Goal: Task Accomplishment & Management: Manage account settings

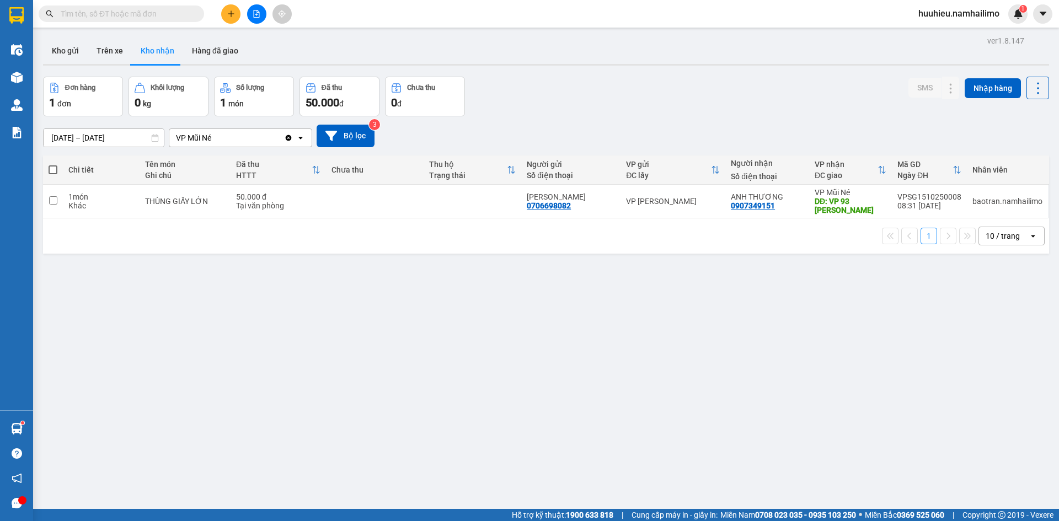
click at [613, 426] on div "ver 1.8.147 Kho gửi Trên xe Kho nhận Hàng đã giao Đơn hàng 1 đơn Khối lượng 0 k…" at bounding box center [546, 293] width 1015 height 521
click at [71, 51] on button "Kho gửi" at bounding box center [65, 51] width 45 height 26
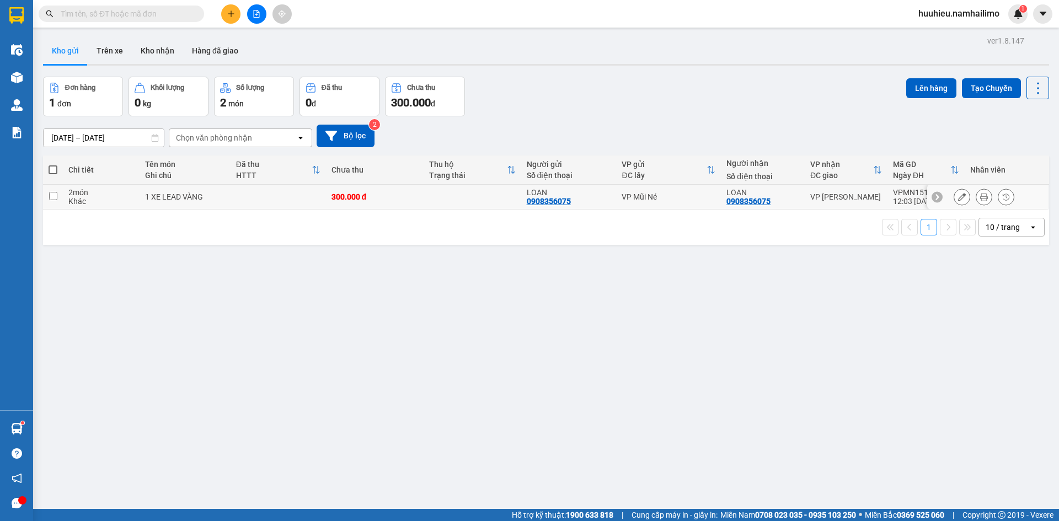
click at [56, 196] on input "checkbox" at bounding box center [53, 196] width 8 height 8
checkbox input "true"
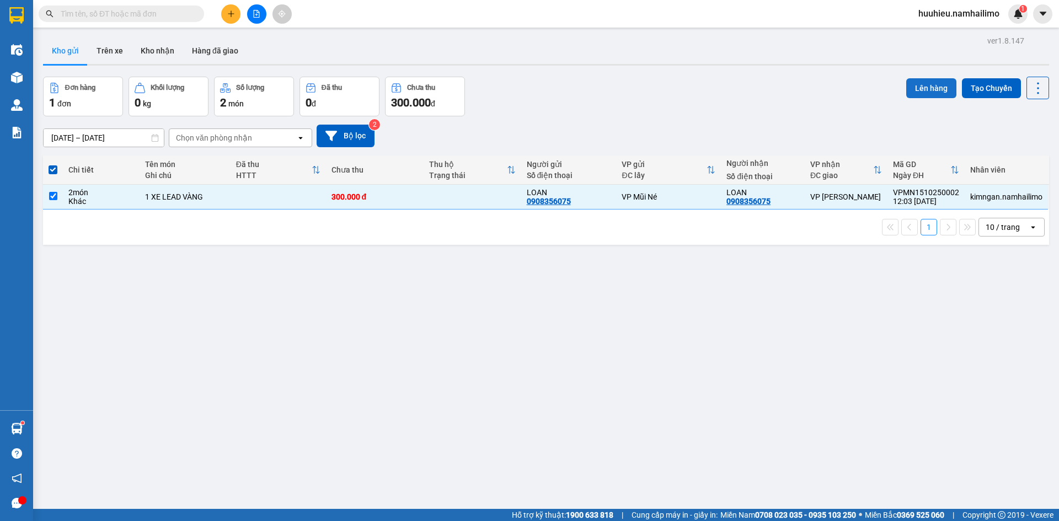
click at [926, 89] on button "Lên hàng" at bounding box center [932, 88] width 50 height 20
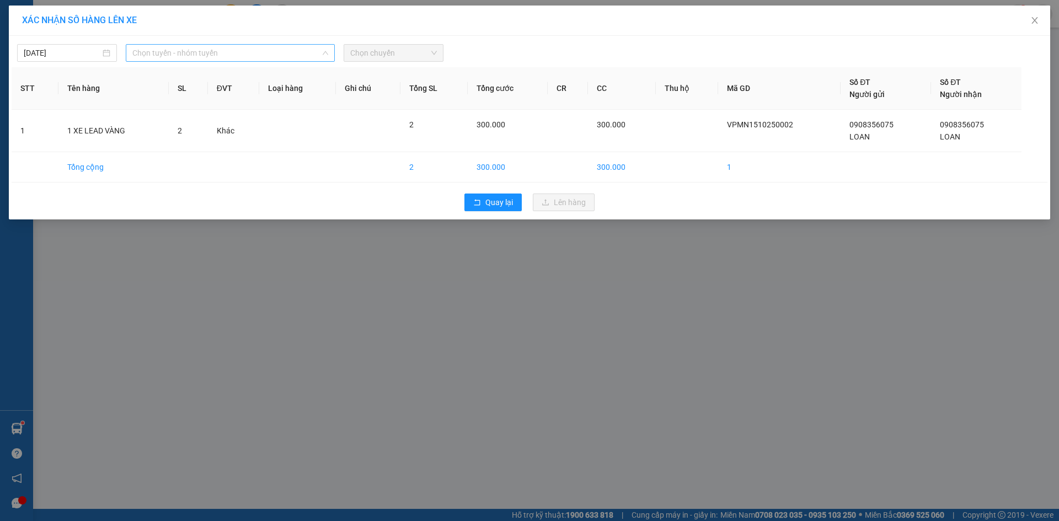
click at [199, 54] on span "Chọn tuyến - nhóm tuyến" at bounding box center [230, 53] width 196 height 17
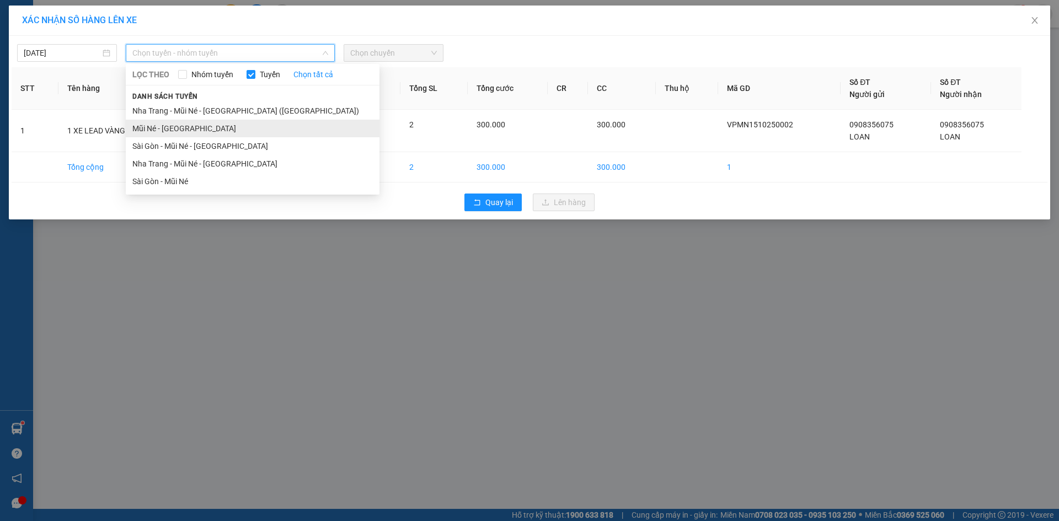
click at [172, 122] on li "Mũi Né - [GEOGRAPHIC_DATA]" at bounding box center [253, 129] width 254 height 18
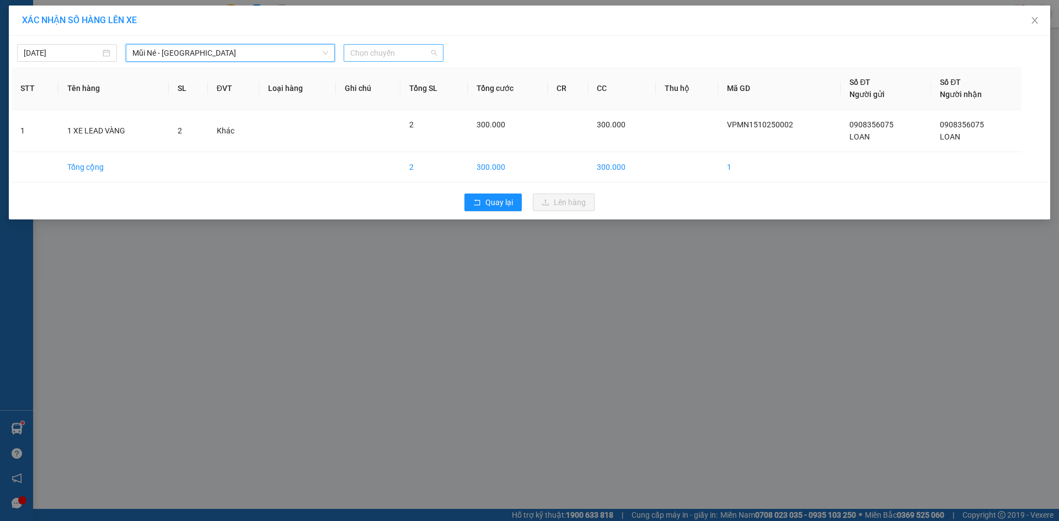
click at [385, 58] on span "Chọn chuyến" at bounding box center [393, 53] width 87 height 17
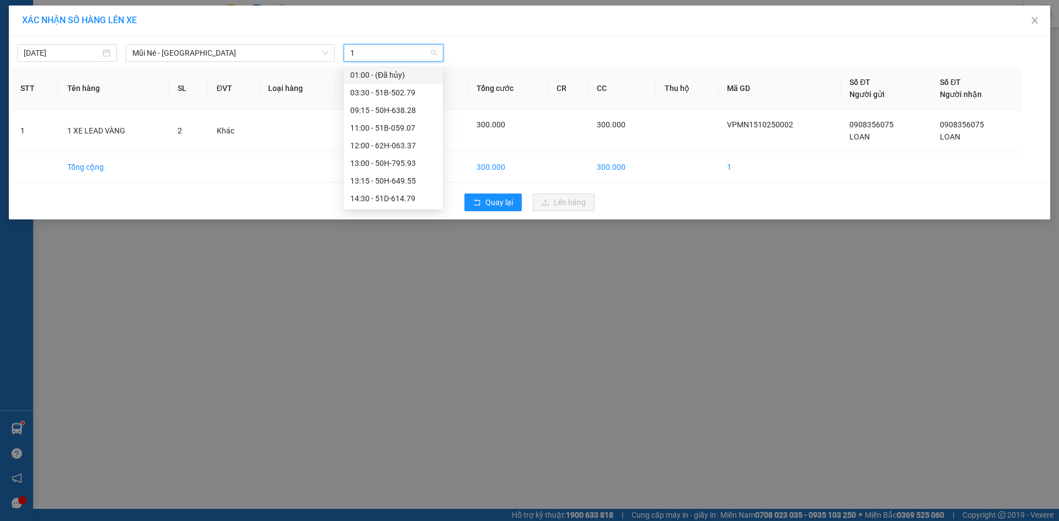
type input "18"
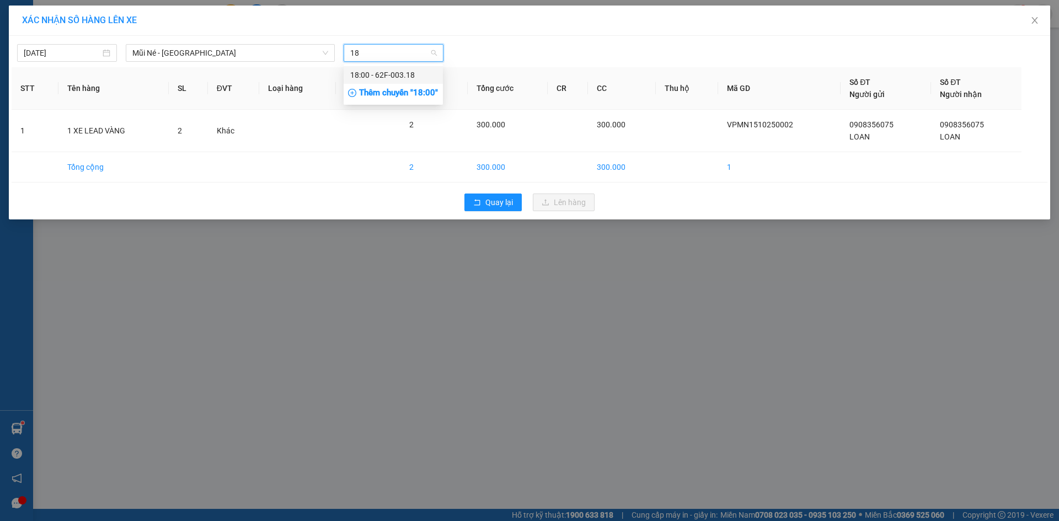
click at [402, 78] on div "18:00 - 62F-003.18" at bounding box center [393, 75] width 86 height 12
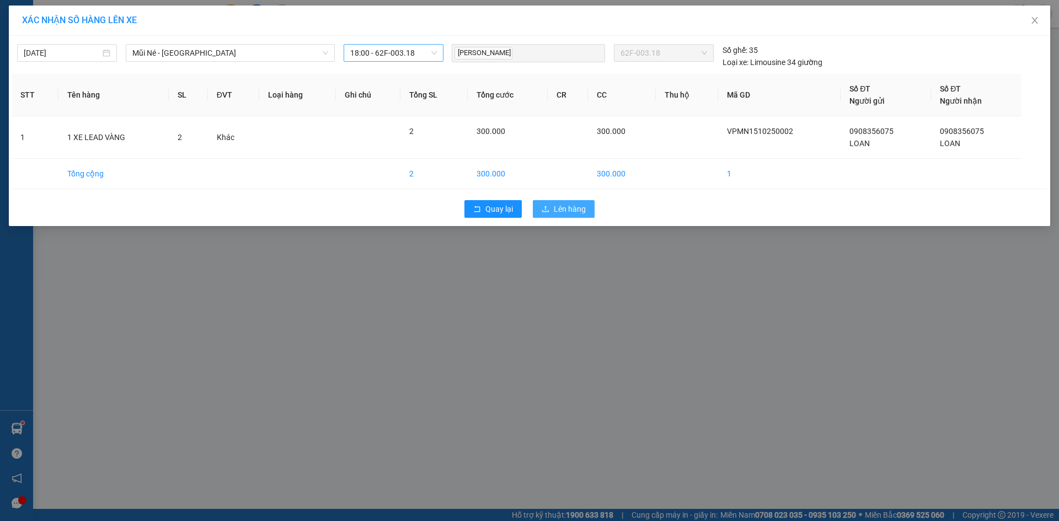
click at [560, 210] on span "Lên hàng" at bounding box center [570, 209] width 32 height 12
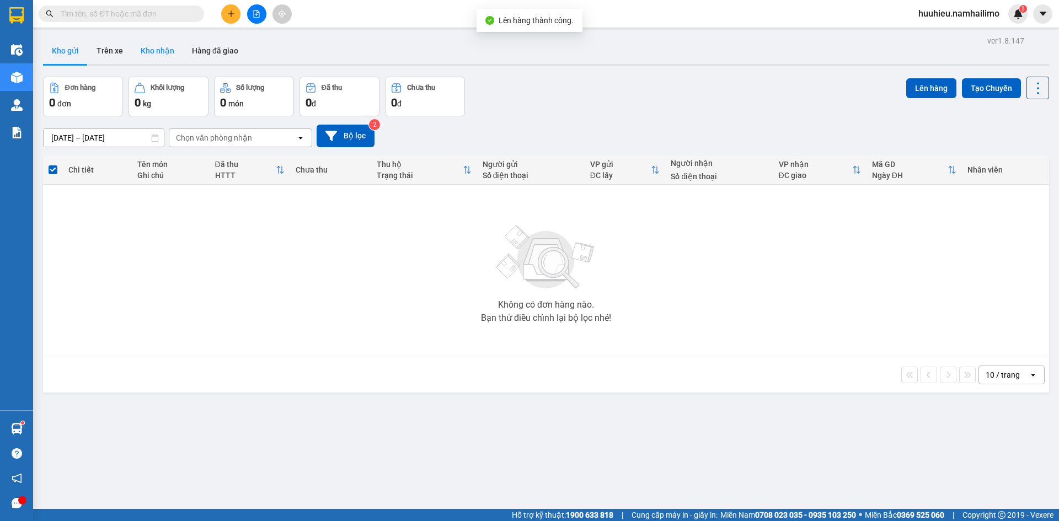
click at [158, 50] on button "Kho nhận" at bounding box center [157, 51] width 51 height 26
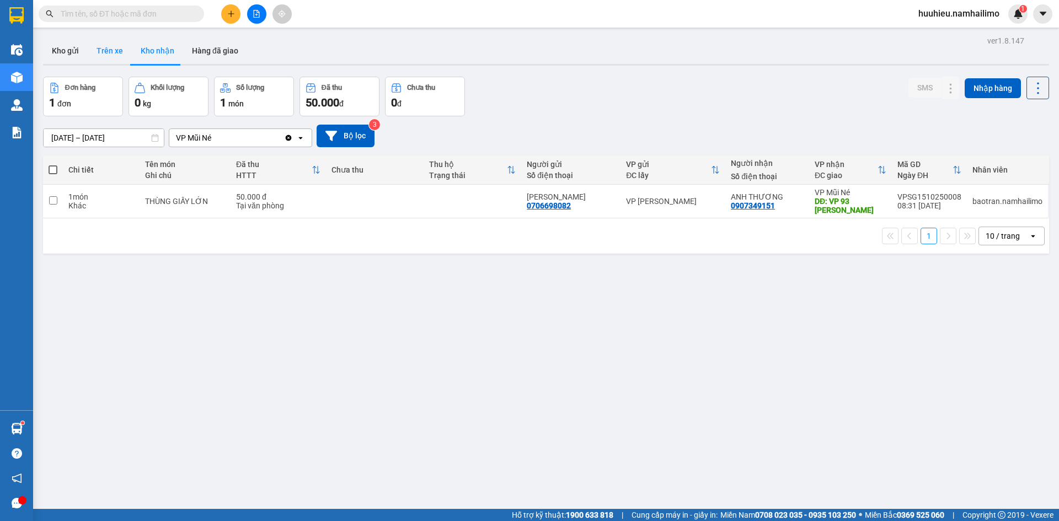
click at [111, 54] on button "Trên xe" at bounding box center [110, 51] width 44 height 26
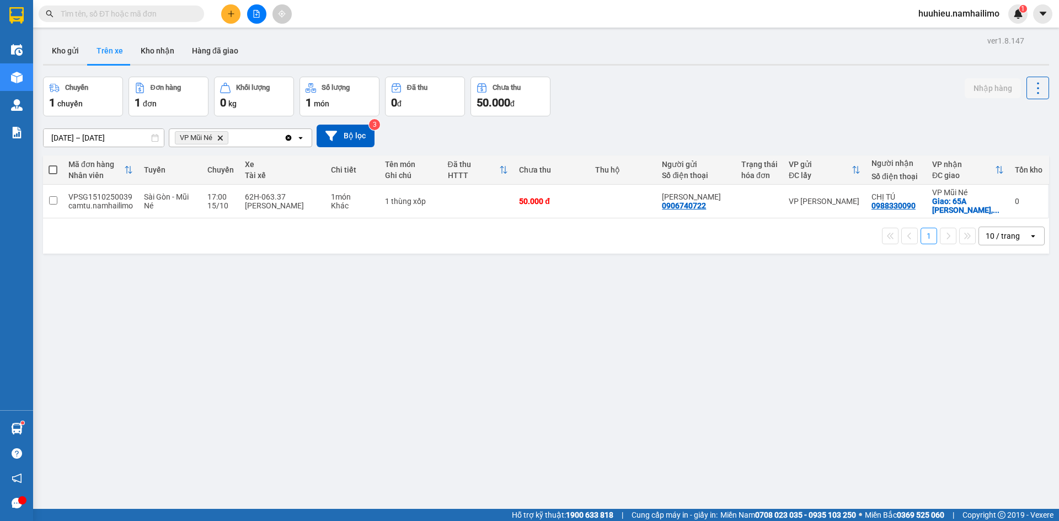
click at [221, 138] on icon "VP Mũi Né, close by backspace" at bounding box center [220, 137] width 5 height 5
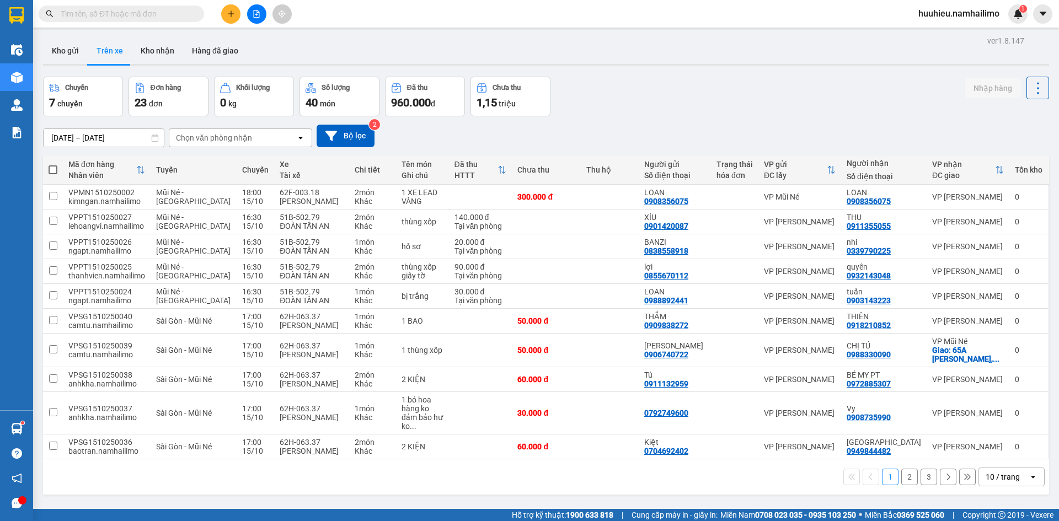
click at [199, 137] on div "Chọn văn phòng nhận" at bounding box center [214, 137] width 76 height 11
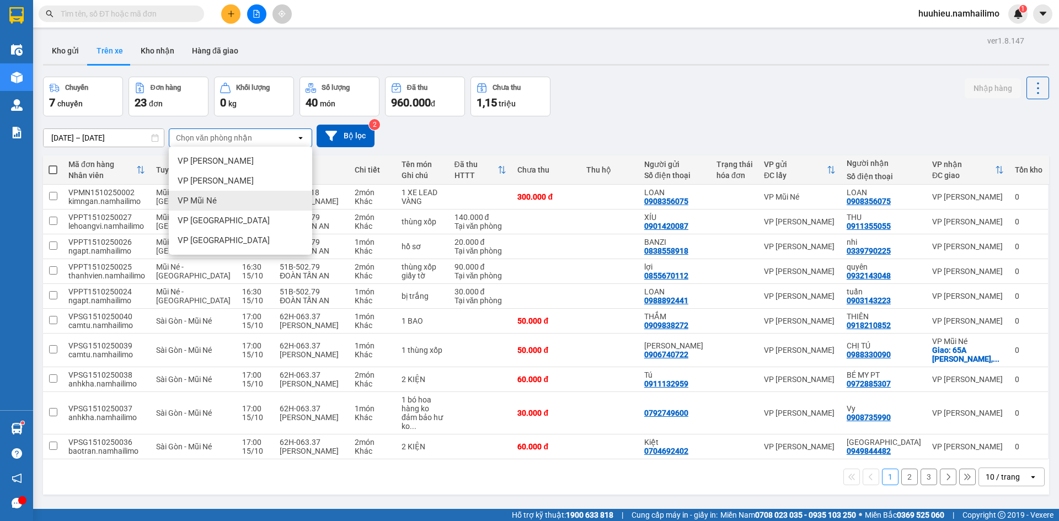
click at [203, 203] on span "VP Mũi Né" at bounding box center [197, 200] width 39 height 11
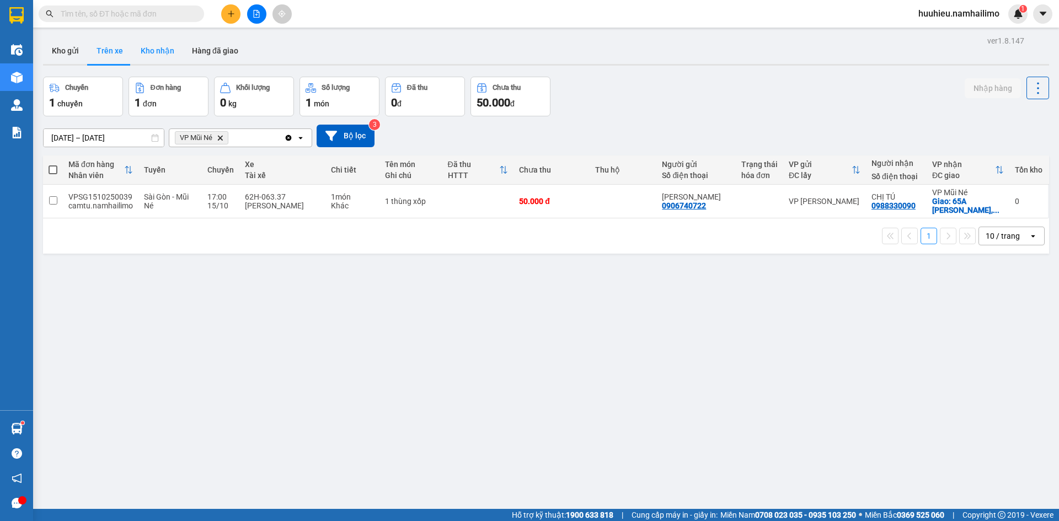
click at [160, 53] on button "Kho nhận" at bounding box center [157, 51] width 51 height 26
type input "[DATE] – [DATE]"
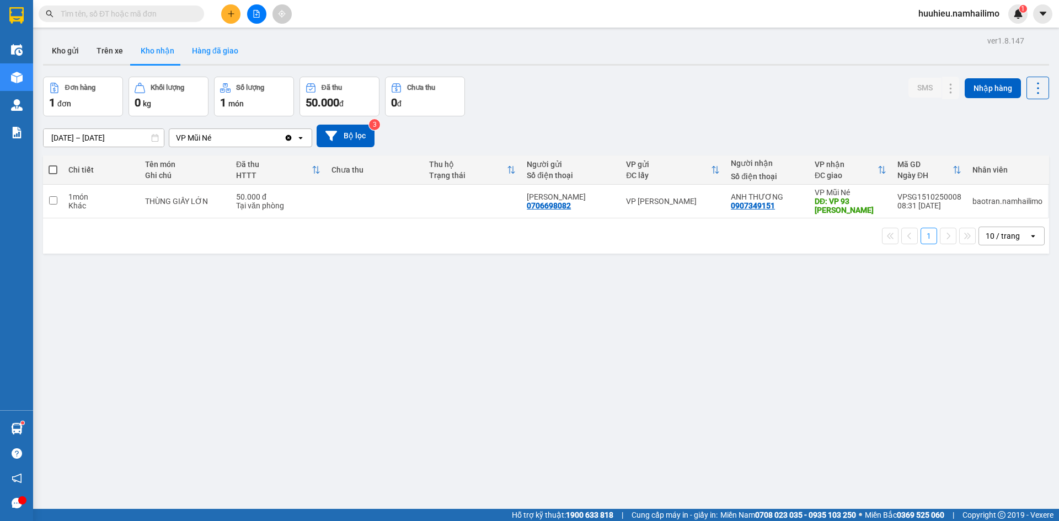
click at [214, 54] on button "Hàng đã giao" at bounding box center [215, 51] width 64 height 26
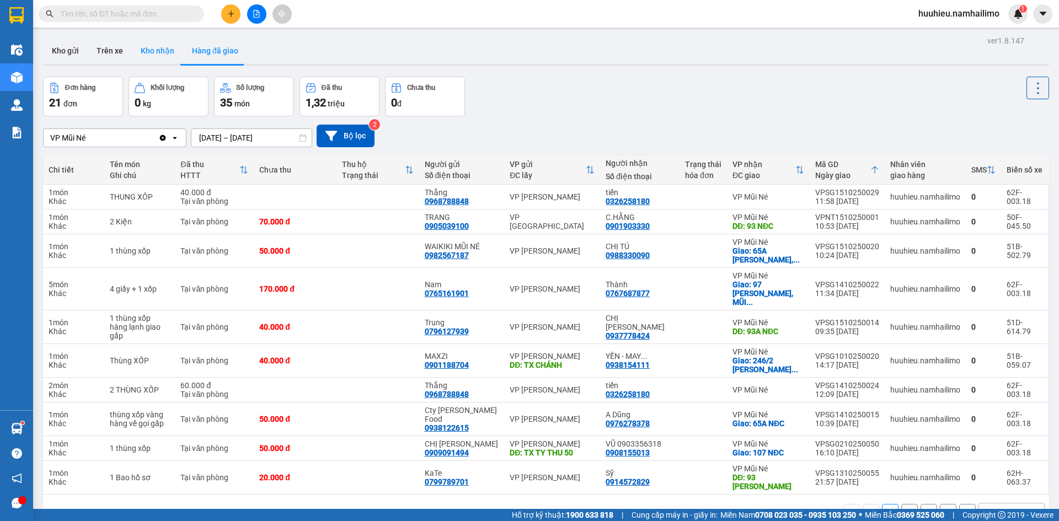
click at [147, 52] on button "Kho nhận" at bounding box center [157, 51] width 51 height 26
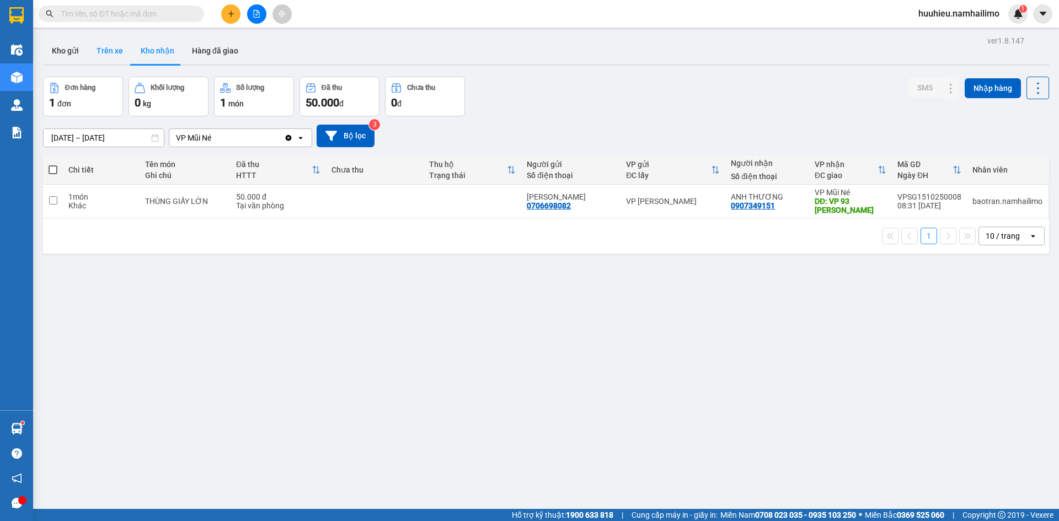
click at [111, 55] on button "Trên xe" at bounding box center [110, 51] width 44 height 26
type input "[DATE] – [DATE]"
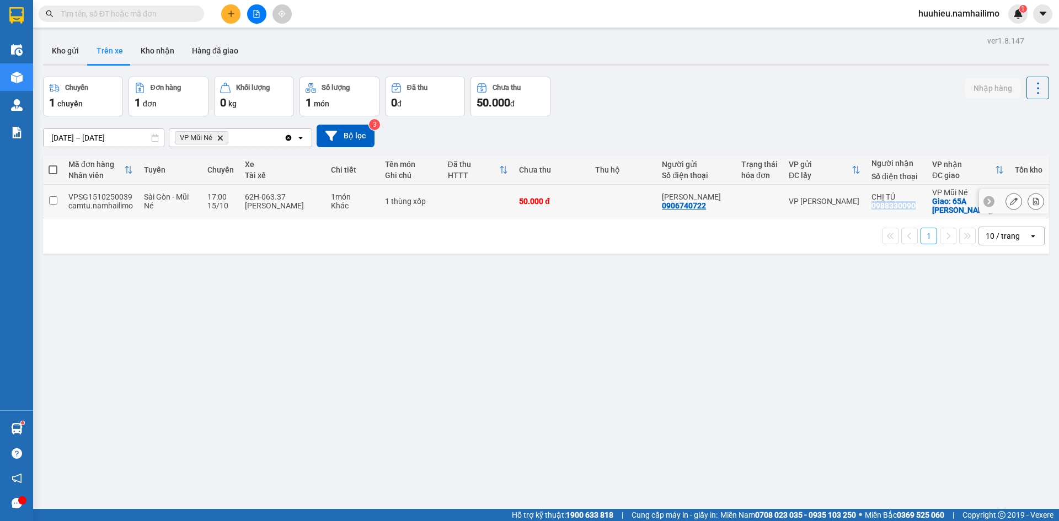
drag, startPoint x: 864, startPoint y: 207, endPoint x: 909, endPoint y: 209, distance: 45.9
click at [909, 209] on div "CHỊ TÚ 0988330090" at bounding box center [897, 202] width 50 height 18
checkbox input "true"
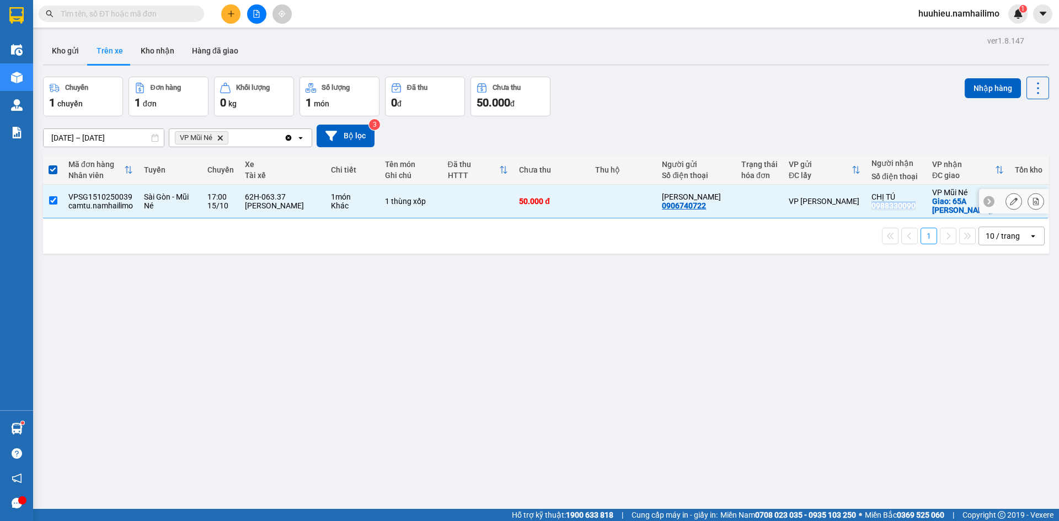
copy div "0988330090"
click at [154, 52] on button "Kho nhận" at bounding box center [157, 51] width 51 height 26
type input "[DATE] – [DATE]"
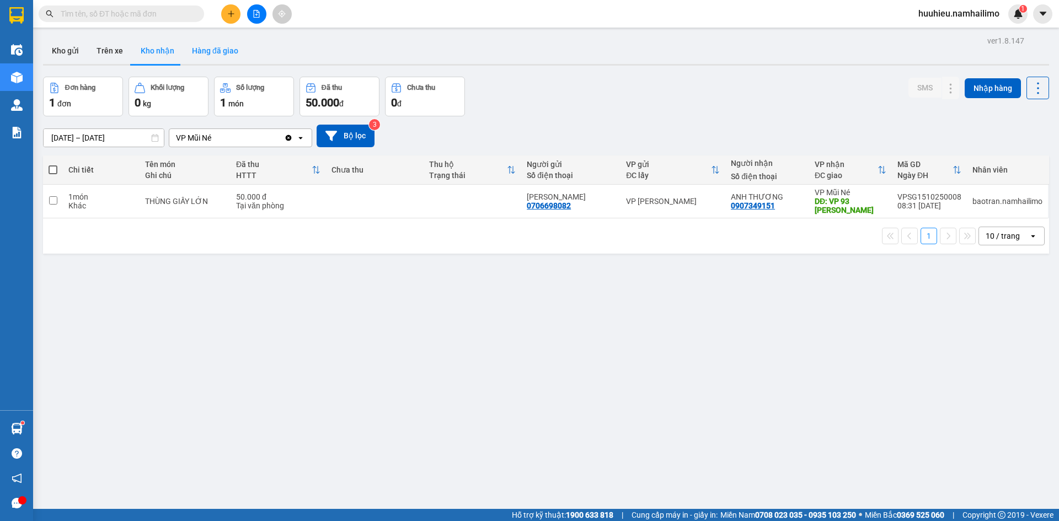
click at [199, 44] on button "Hàng đã giao" at bounding box center [215, 51] width 64 height 26
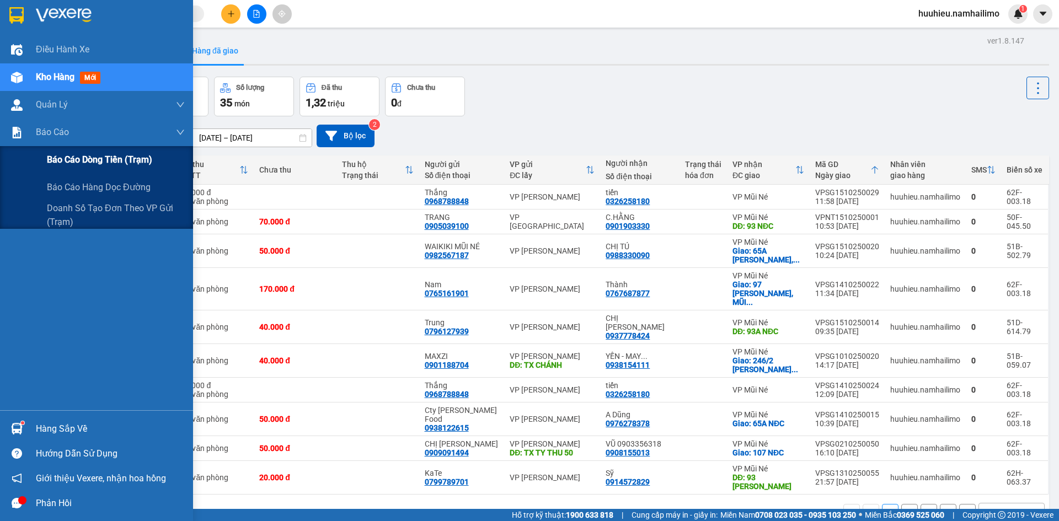
click at [68, 156] on span "Báo cáo dòng tiền (trạm)" at bounding box center [99, 160] width 105 height 14
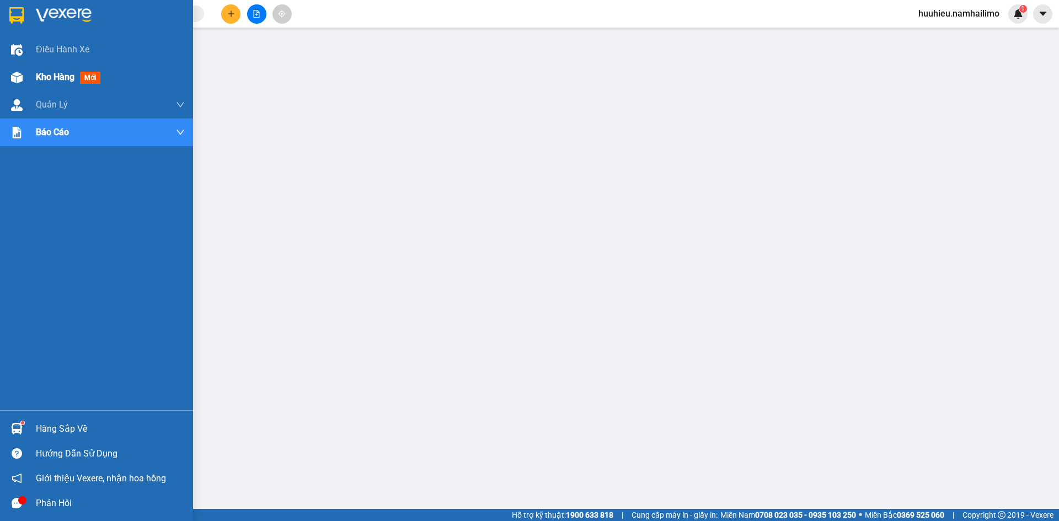
click at [27, 76] on div "Kho hàng mới" at bounding box center [96, 77] width 193 height 28
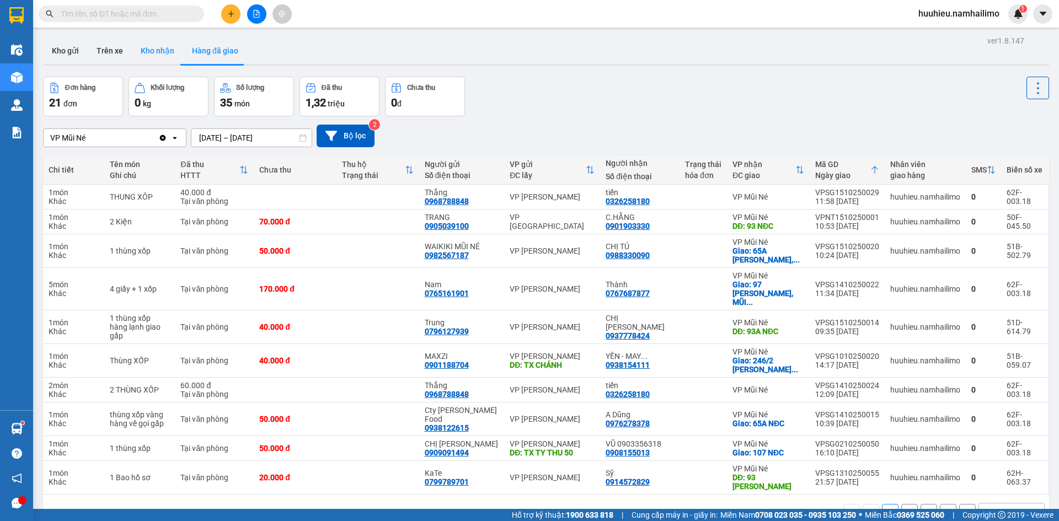
click at [154, 50] on button "Kho nhận" at bounding box center [157, 51] width 51 height 26
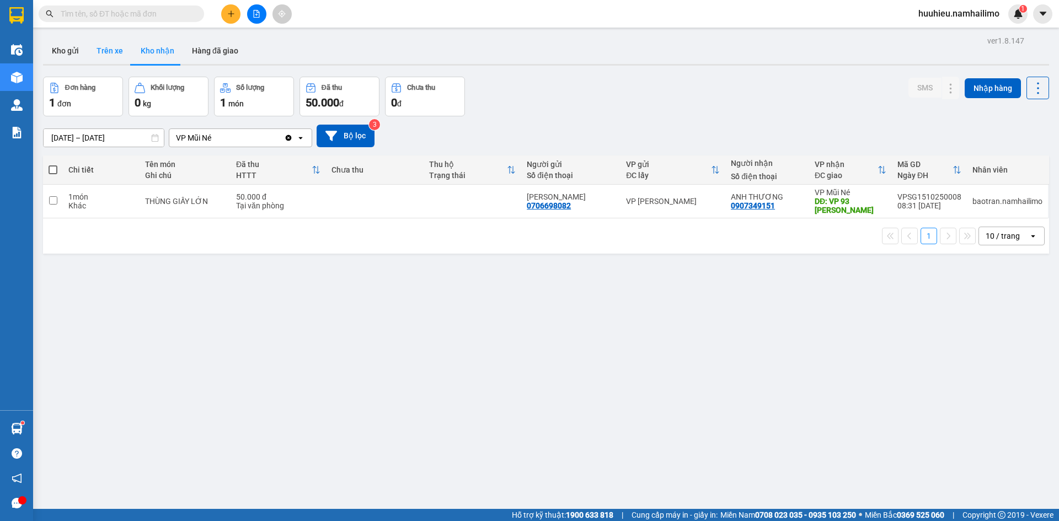
click at [121, 51] on button "Trên xe" at bounding box center [110, 51] width 44 height 26
type input "[DATE] – [DATE]"
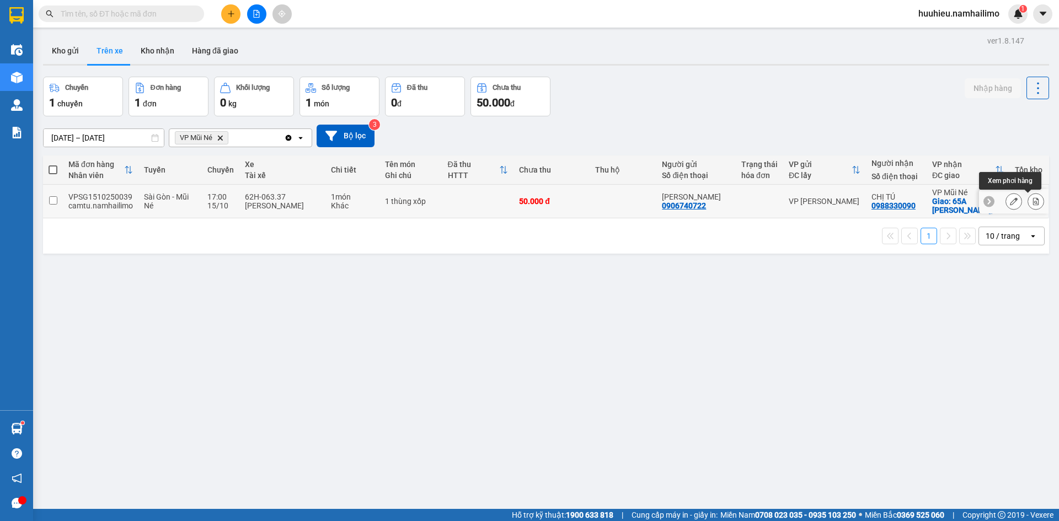
click at [1032, 200] on icon at bounding box center [1036, 202] width 8 height 8
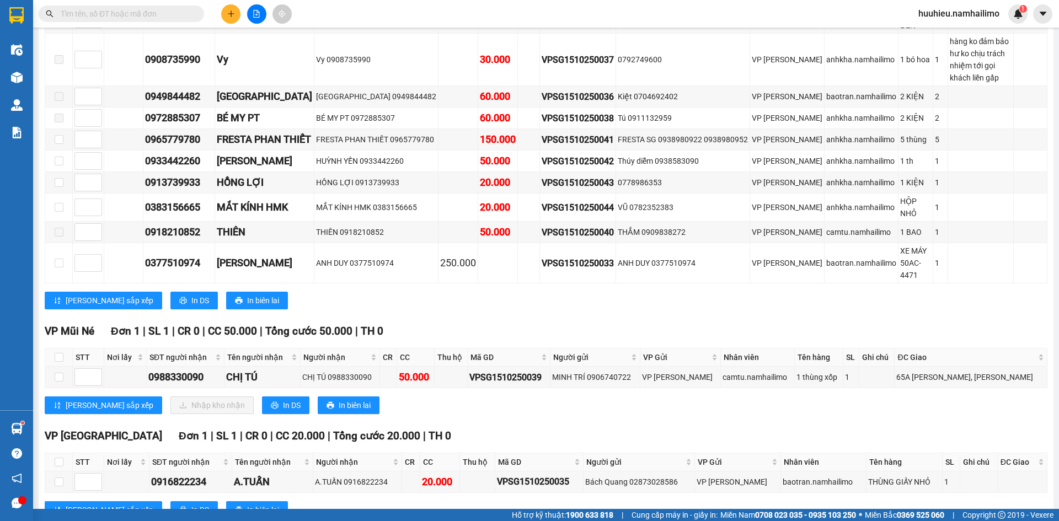
scroll to position [269, 0]
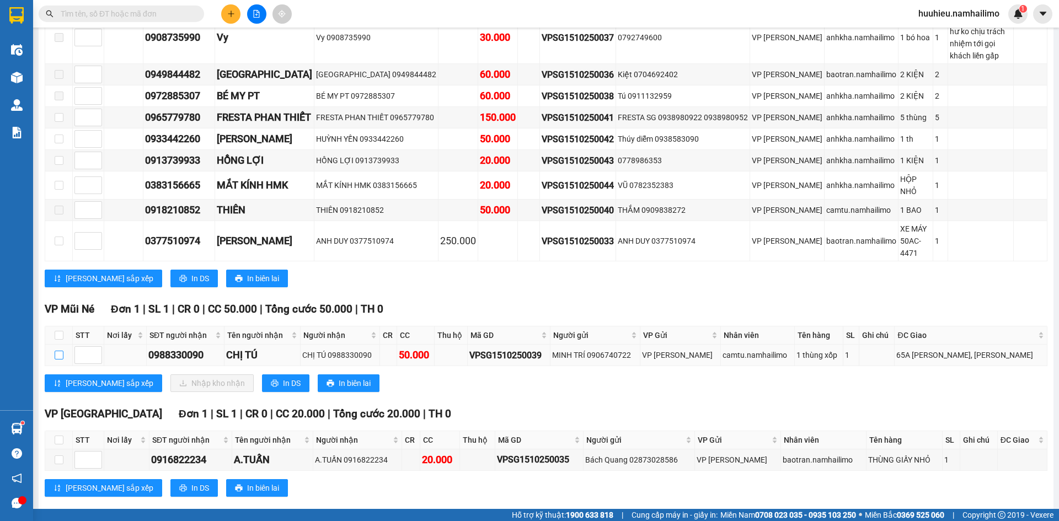
click at [58, 351] on input "checkbox" at bounding box center [59, 355] width 9 height 9
checkbox input "true"
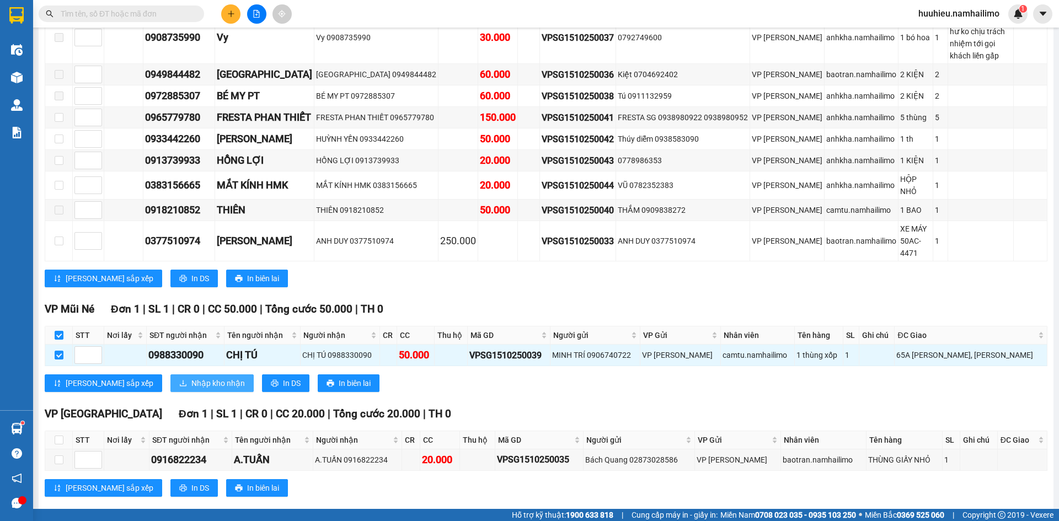
click at [191, 377] on span "Nhập kho nhận" at bounding box center [218, 383] width 54 height 12
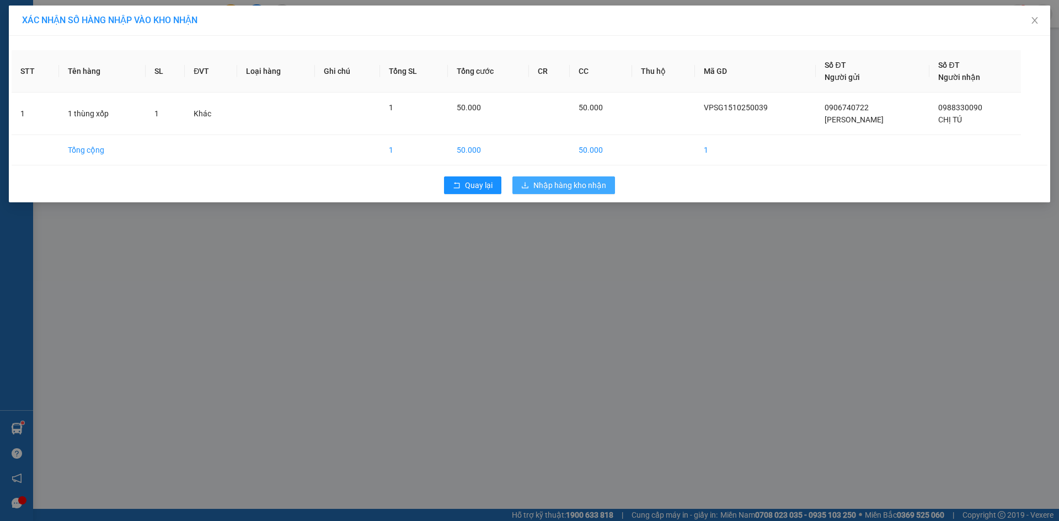
click at [545, 186] on span "Nhập hàng kho nhận" at bounding box center [570, 185] width 73 height 12
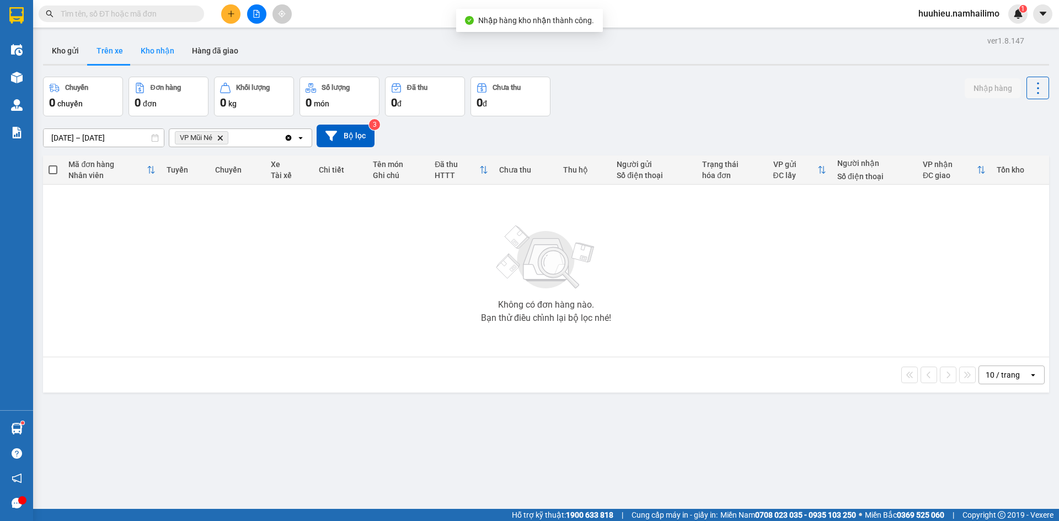
click at [151, 51] on button "Kho nhận" at bounding box center [157, 51] width 51 height 26
type input "[DATE] – [DATE]"
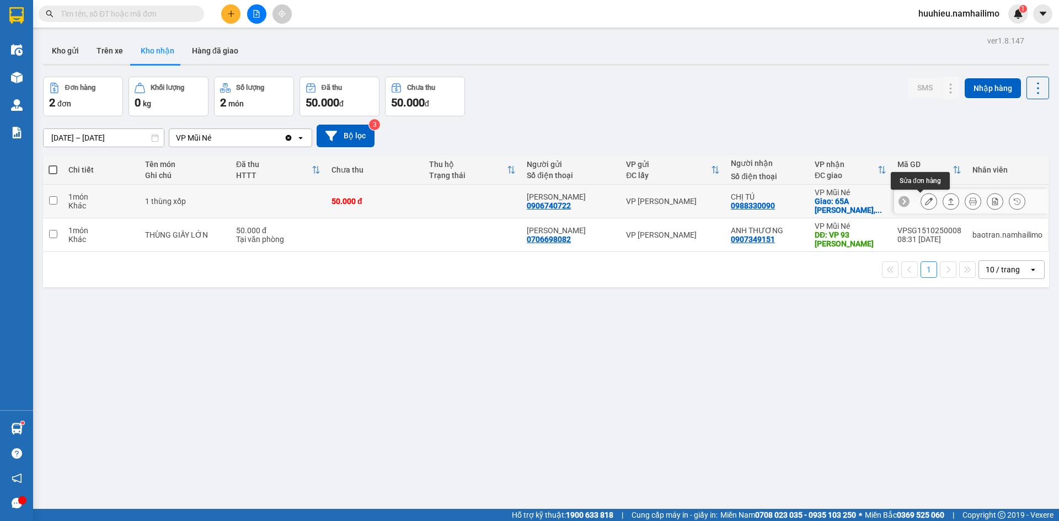
click at [925, 201] on icon at bounding box center [929, 202] width 8 height 8
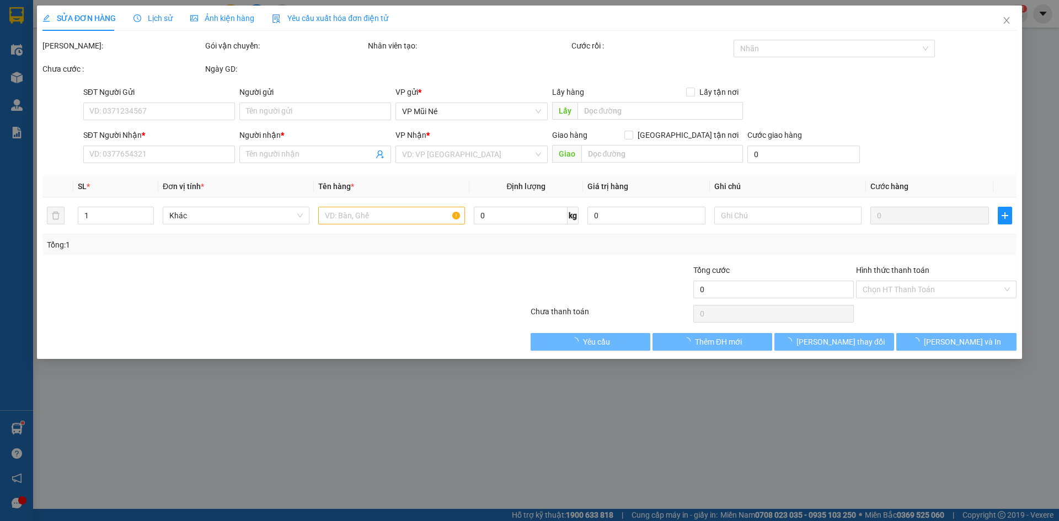
type input "0906740722"
type input "[PERSON_NAME]"
type input "0988330090"
type input "CHỊ TÚ"
checkbox input "true"
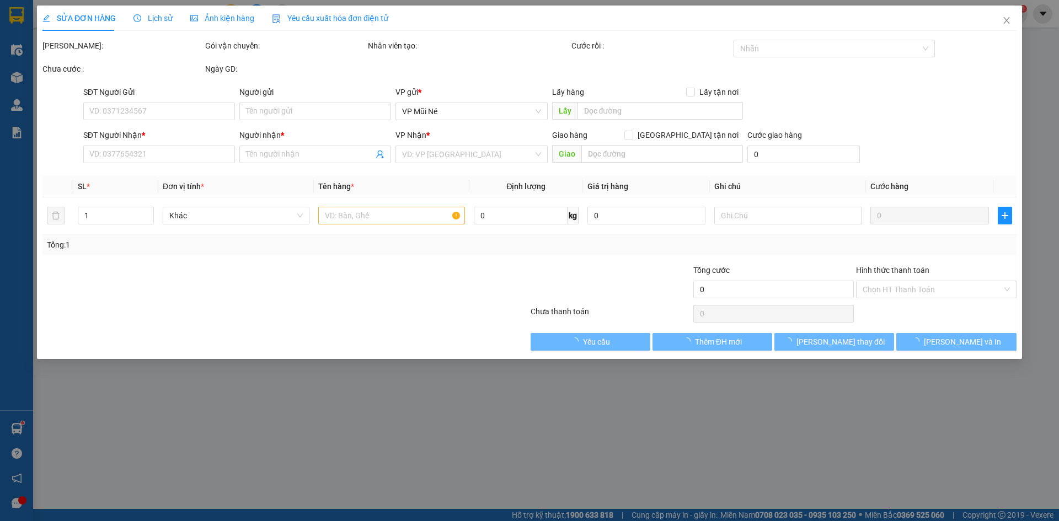
type input "65A [PERSON_NAME], [PERSON_NAME]"
type input "50.000"
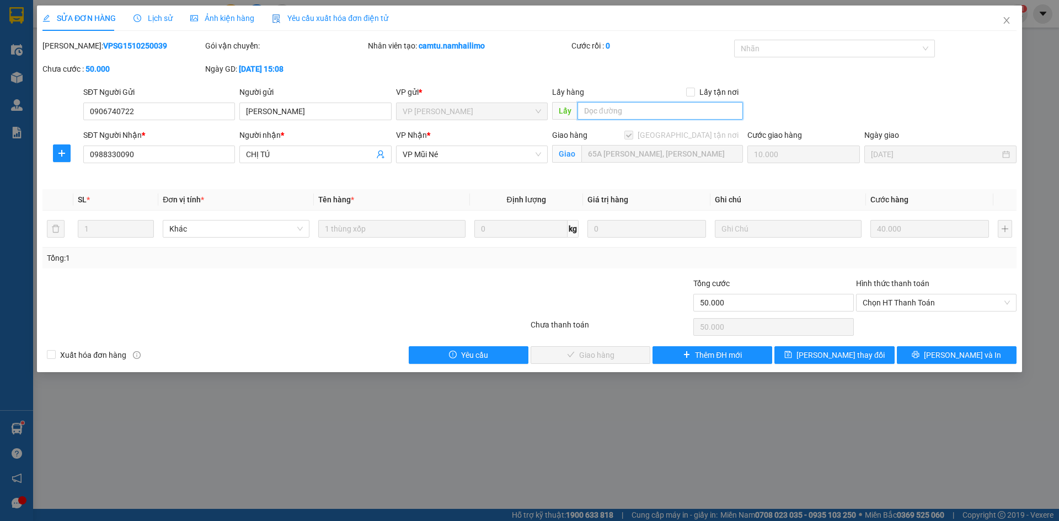
click at [598, 112] on input "text" at bounding box center [661, 111] width 166 height 18
type input "HƯNG THU"
click at [843, 349] on span "[PERSON_NAME] thay đổi" at bounding box center [841, 355] width 88 height 12
